Goal: Task Accomplishment & Management: Use online tool/utility

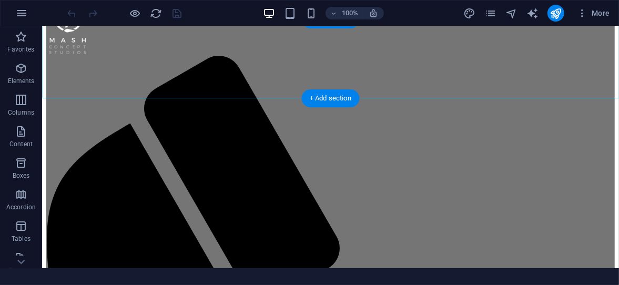
scroll to position [150, 0]
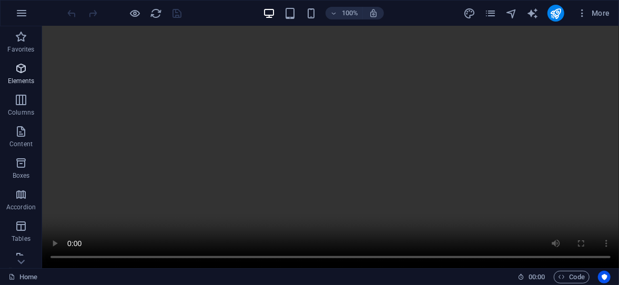
click at [21, 77] on p "Elements" at bounding box center [21, 81] width 27 height 8
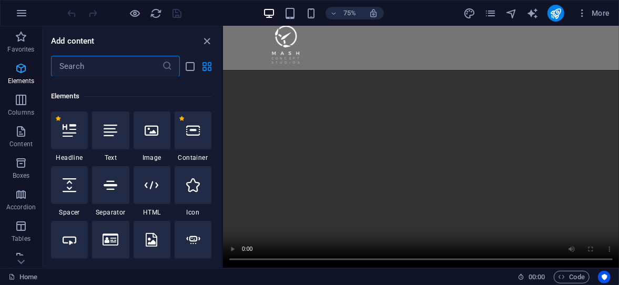
scroll to position [112, 0]
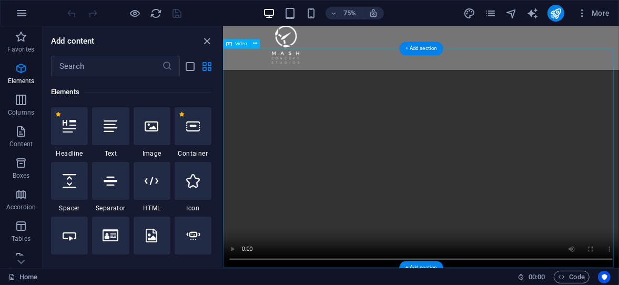
click at [539, 211] on figure at bounding box center [487, 217] width 528 height 264
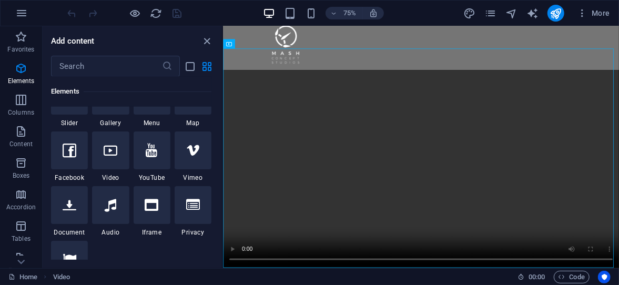
scroll to position [322, 0]
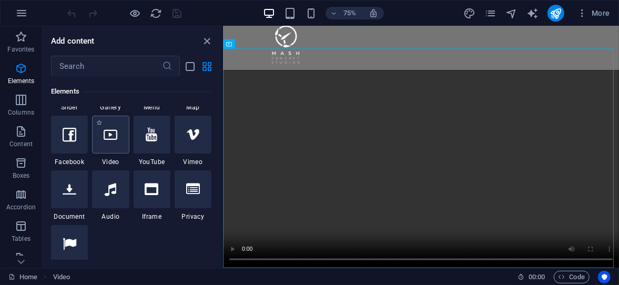
click at [116, 146] on div at bounding box center [110, 135] width 37 height 38
select select "%"
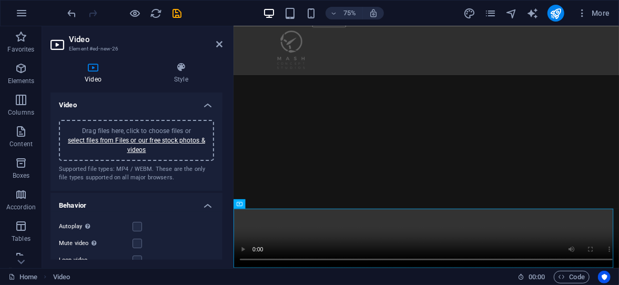
scroll to position [113, 0]
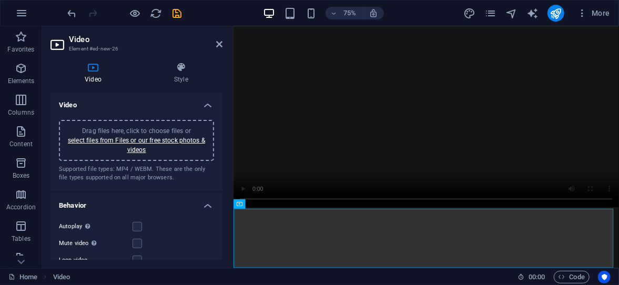
click at [146, 145] on div "Drag files here, click to choose files or select files from Files or our free s…" at bounding box center [136, 140] width 143 height 28
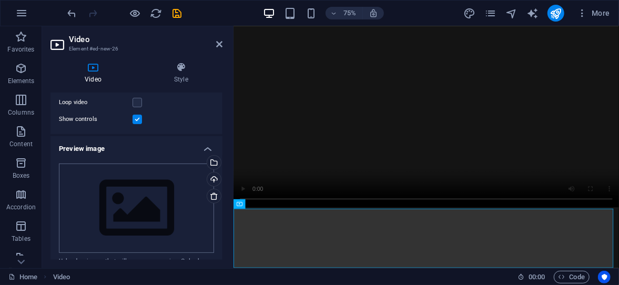
scroll to position [105, 0]
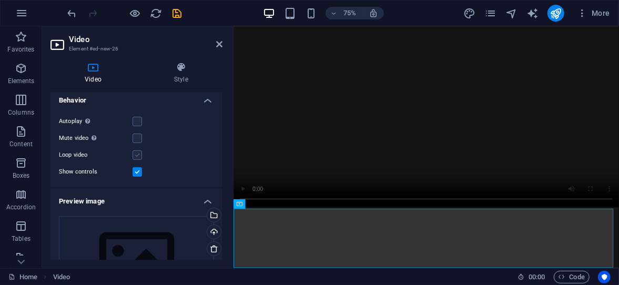
click at [137, 157] on label at bounding box center [137, 154] width 9 height 9
click at [0, 0] on input "Loop video" at bounding box center [0, 0] width 0 height 0
click at [138, 123] on label at bounding box center [137, 121] width 9 height 9
click at [0, 0] on input "Autoplay Autoplay is only available if muted is checked" at bounding box center [0, 0] width 0 height 0
click at [137, 122] on label at bounding box center [137, 121] width 9 height 9
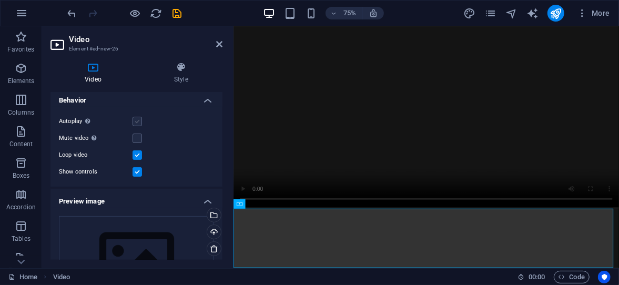
click at [0, 0] on input "Autoplay Autoplay is only available if muted is checked" at bounding box center [0, 0] width 0 height 0
click at [139, 155] on label at bounding box center [137, 154] width 9 height 9
click at [0, 0] on input "Loop video" at bounding box center [0, 0] width 0 height 0
click at [138, 124] on label at bounding box center [137, 121] width 9 height 9
click at [0, 0] on input "Autoplay Autoplay is only available if muted is checked" at bounding box center [0, 0] width 0 height 0
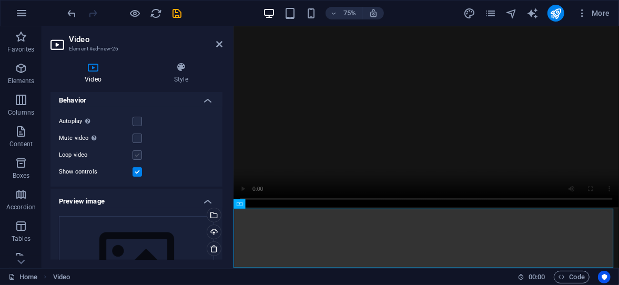
click at [137, 156] on label at bounding box center [137, 154] width 9 height 9
click at [0, 0] on input "Loop video" at bounding box center [0, 0] width 0 height 0
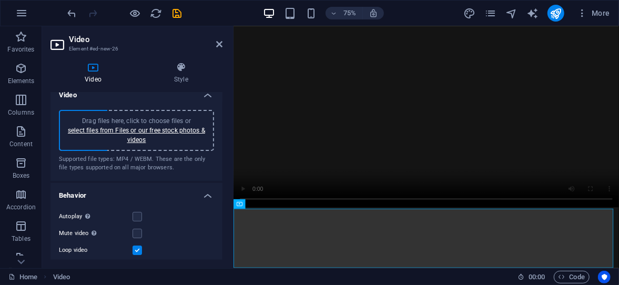
scroll to position [0, 0]
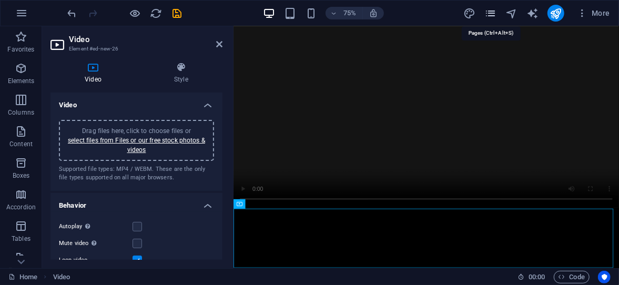
click at [492, 15] on icon "pages" at bounding box center [490, 13] width 12 height 12
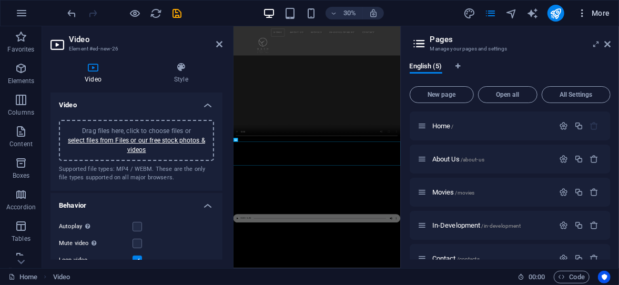
click at [583, 15] on icon "button" at bounding box center [582, 13] width 11 height 11
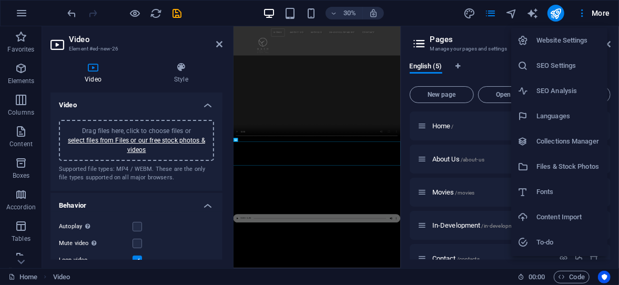
click at [594, 13] on div at bounding box center [309, 142] width 619 height 285
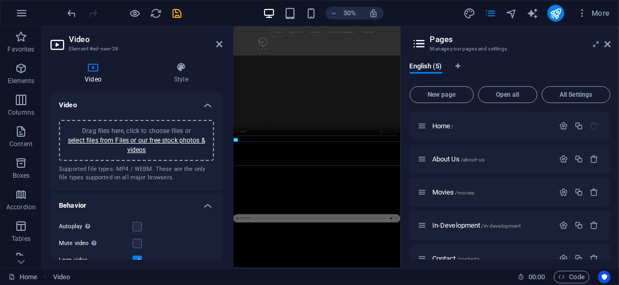
click at [600, 13] on span "More" at bounding box center [593, 13] width 33 height 11
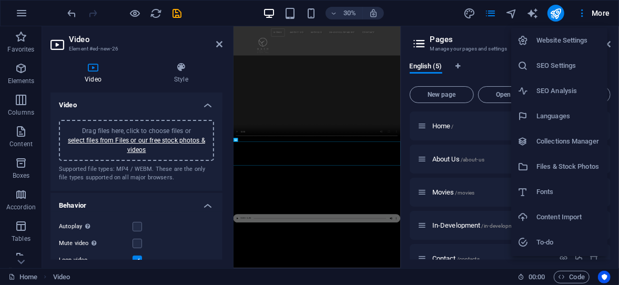
click at [504, 21] on div at bounding box center [309, 142] width 619 height 285
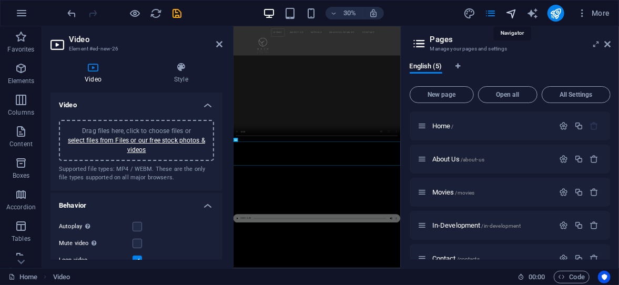
click at [513, 15] on icon "navigator" at bounding box center [511, 13] width 12 height 12
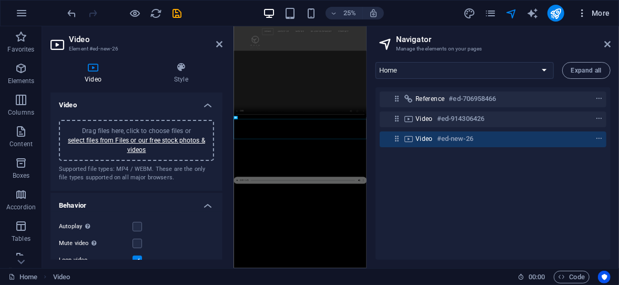
click at [594, 14] on span "More" at bounding box center [593, 13] width 33 height 11
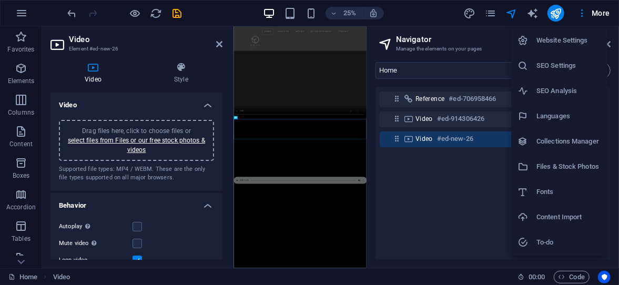
click at [566, 171] on h6 "Files & Stock Photos" at bounding box center [569, 166] width 65 height 13
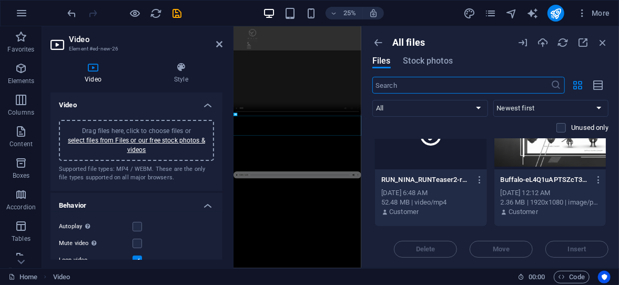
scroll to position [53, 0]
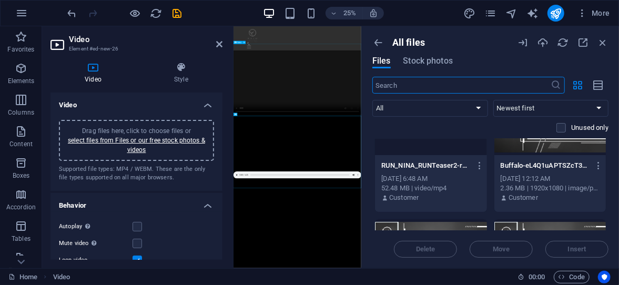
click at [491, 261] on figure at bounding box center [489, 253] width 513 height 257
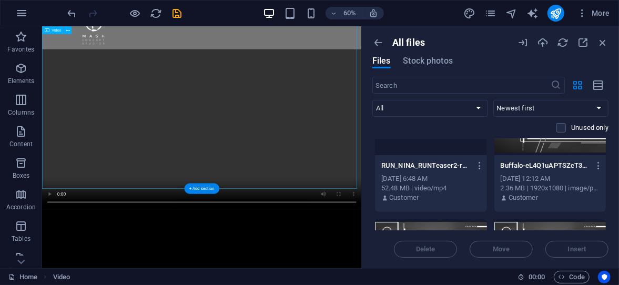
scroll to position [0, 0]
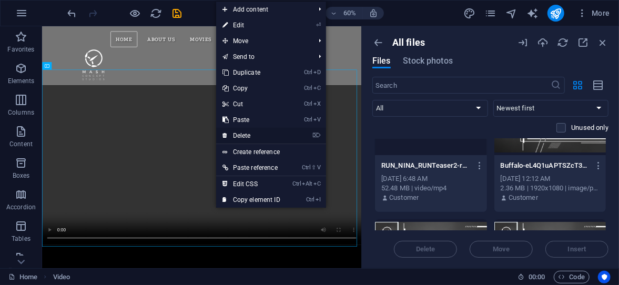
click at [249, 135] on link "⌦ Delete" at bounding box center [251, 136] width 70 height 16
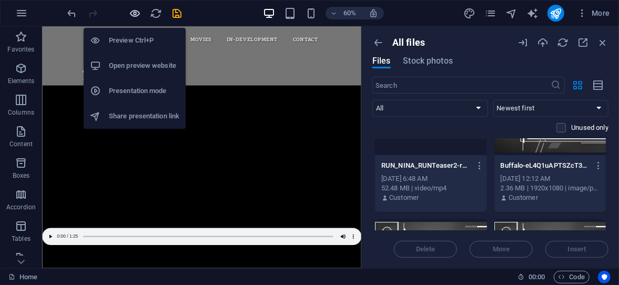
click at [137, 12] on icon "button" at bounding box center [135, 13] width 12 height 12
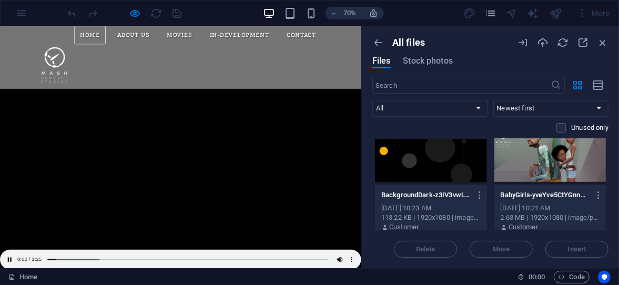
scroll to position [12, 0]
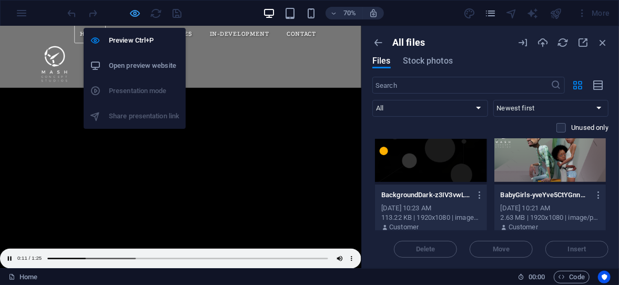
click at [137, 15] on icon "button" at bounding box center [135, 13] width 12 height 12
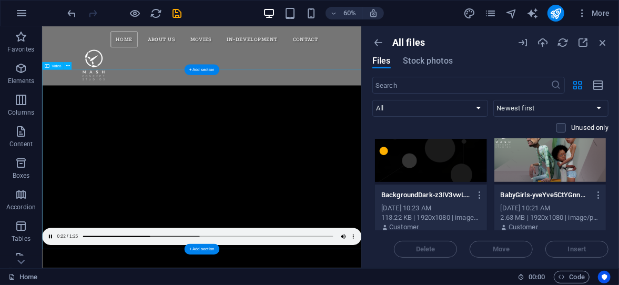
click at [240, 285] on figure at bounding box center [308, 257] width 532 height 266
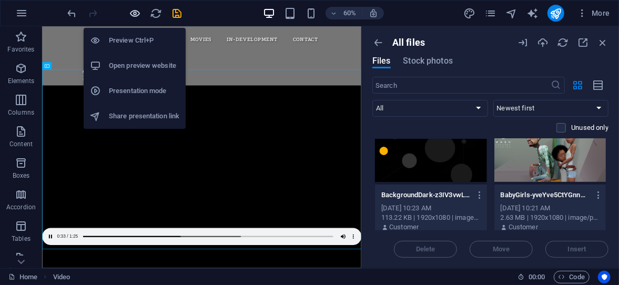
click at [134, 14] on icon "button" at bounding box center [135, 13] width 12 height 12
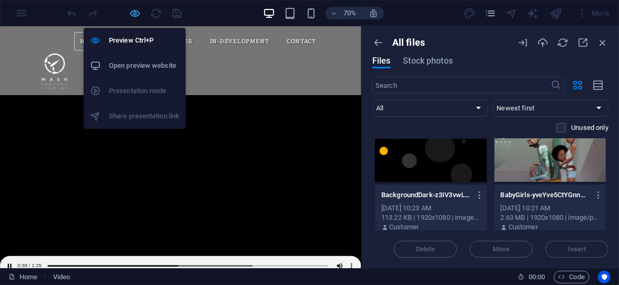
click at [136, 12] on icon "button" at bounding box center [135, 13] width 12 height 12
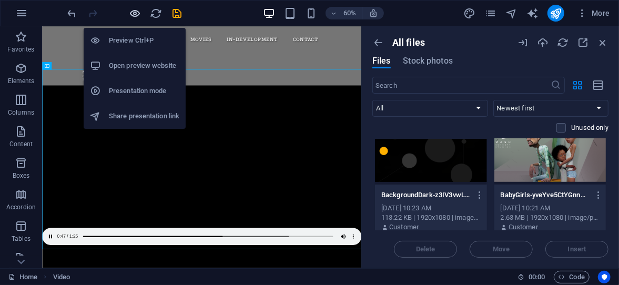
click at [137, 12] on icon "button" at bounding box center [135, 13] width 12 height 12
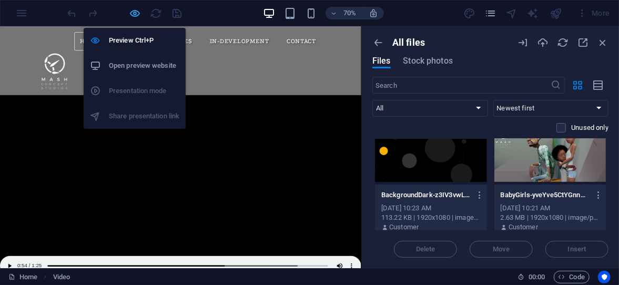
click at [135, 11] on icon "button" at bounding box center [135, 13] width 12 height 12
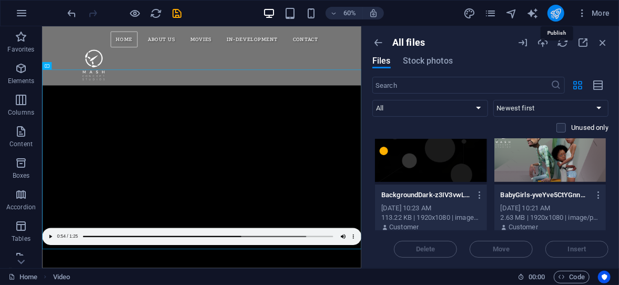
click at [558, 16] on icon "publish" at bounding box center [556, 13] width 12 height 12
